Goal: Task Accomplishment & Management: Manage account settings

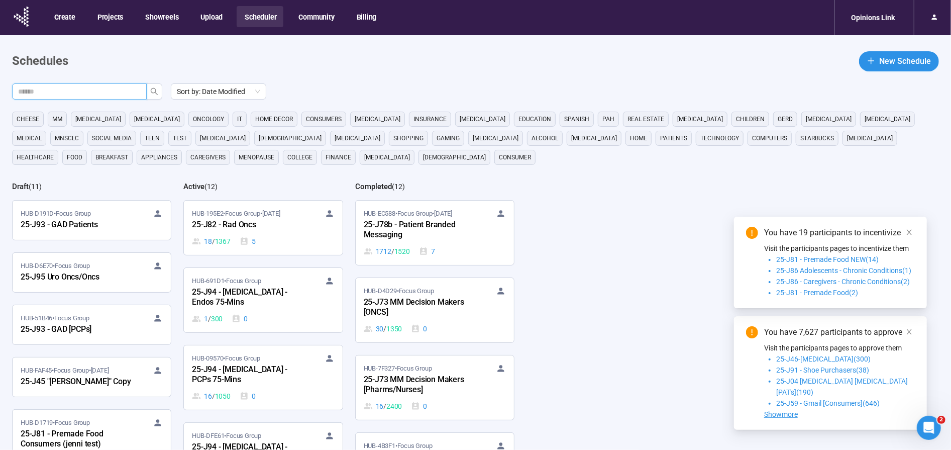
click at [123, 86] on input "text" at bounding box center [75, 91] width 115 height 11
click at [159, 91] on button "button" at bounding box center [154, 91] width 16 height 16
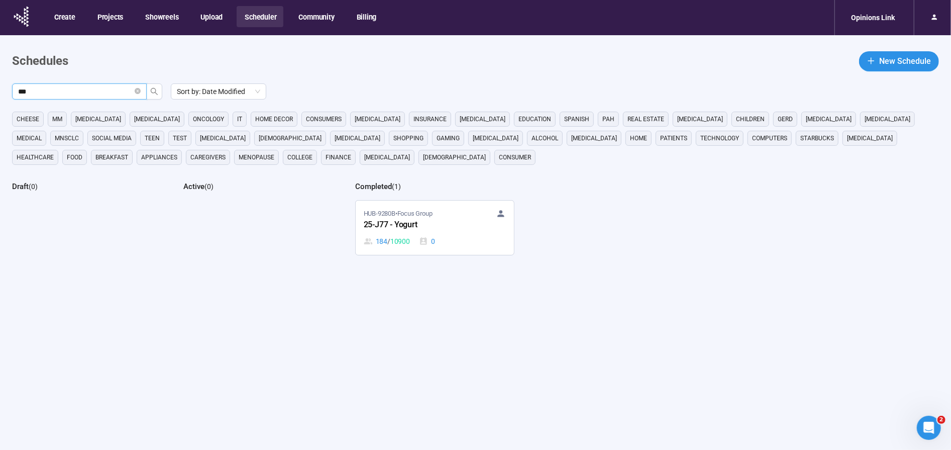
click at [102, 92] on input "***" at bounding box center [75, 91] width 115 height 11
type input "***"
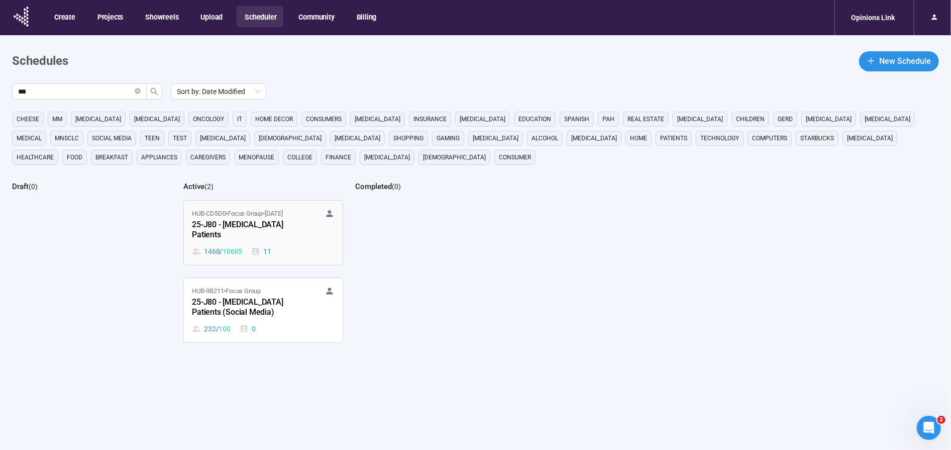
click at [259, 241] on div "HUB-CD5D0 • Focus Group • [DATE]-J80 - [MEDICAL_DATA] Patients 1468 / 10605 11" at bounding box center [263, 232] width 142 height 48
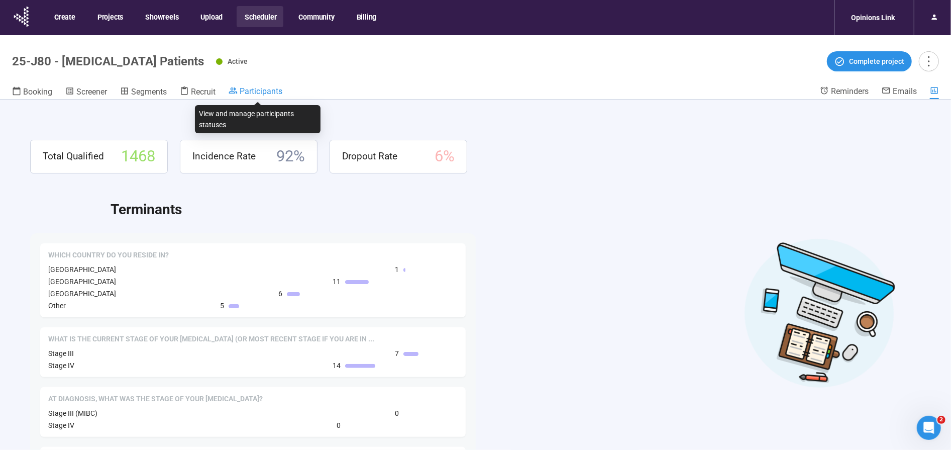
click at [266, 89] on span "Participants" at bounding box center [261, 91] width 43 height 10
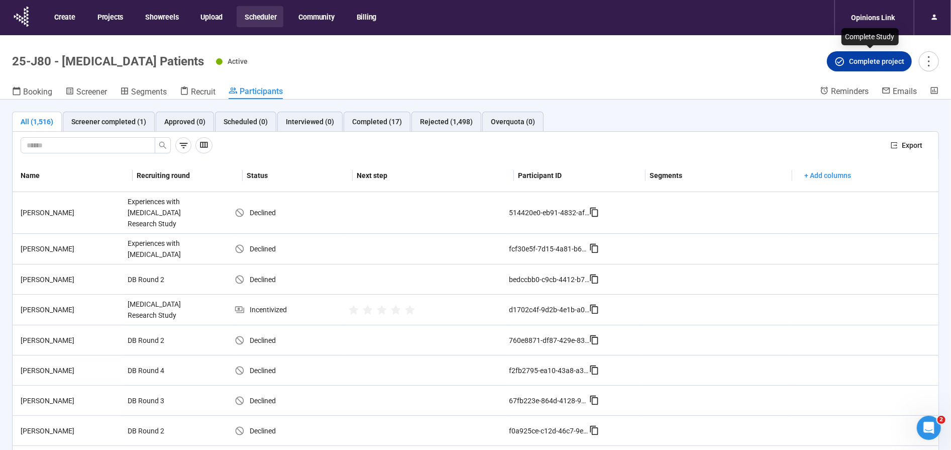
click at [877, 62] on span "Complete project" at bounding box center [876, 61] width 55 height 11
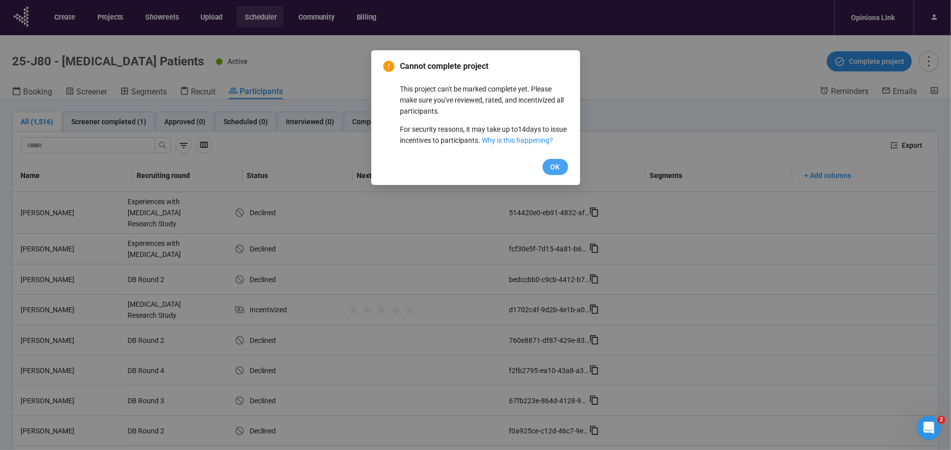
click at [555, 172] on span "OK" at bounding box center [556, 166] width 10 height 11
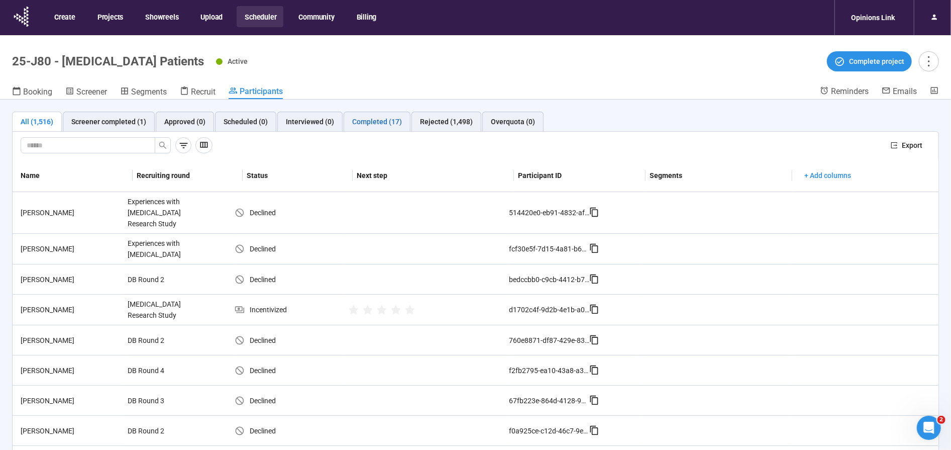
click at [362, 124] on div "Completed (17)" at bounding box center [377, 121] width 50 height 11
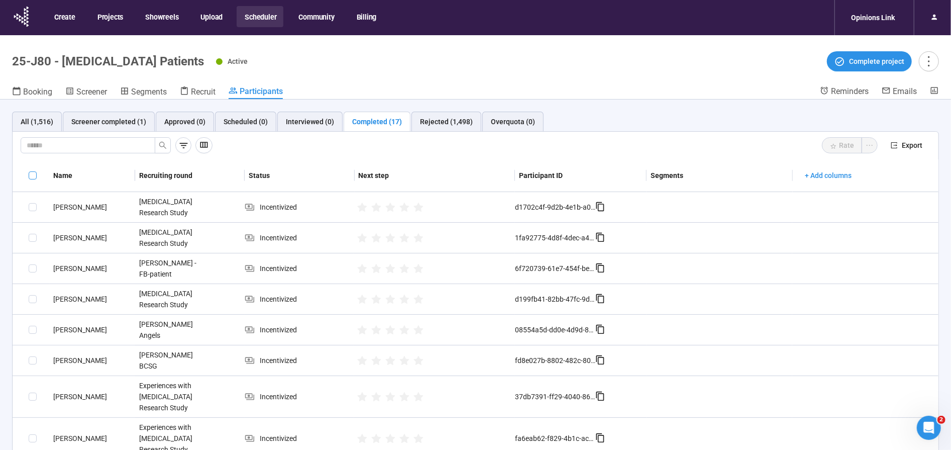
click at [32, 171] on span at bounding box center [33, 175] width 8 height 8
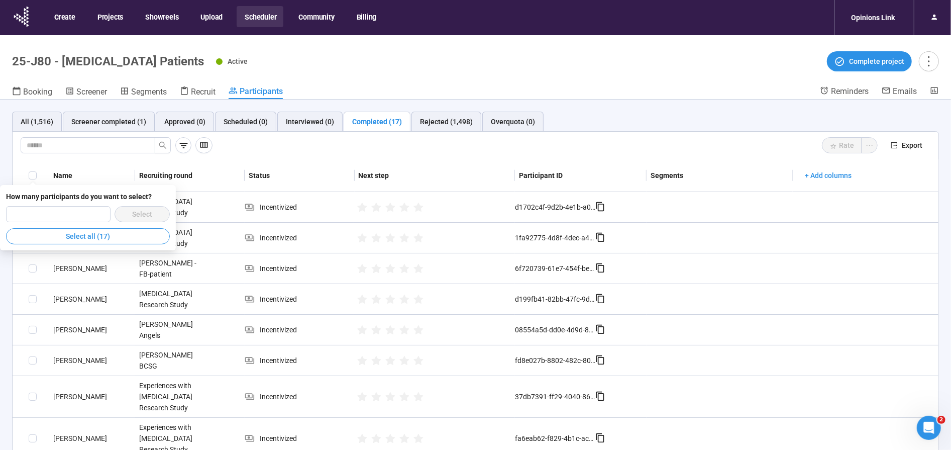
click at [639, 131] on div "Rate Export Name Recruiting round Status Next step Participant ID Segments + Ad…" at bounding box center [475, 454] width 927 height 647
